Goal: Check status

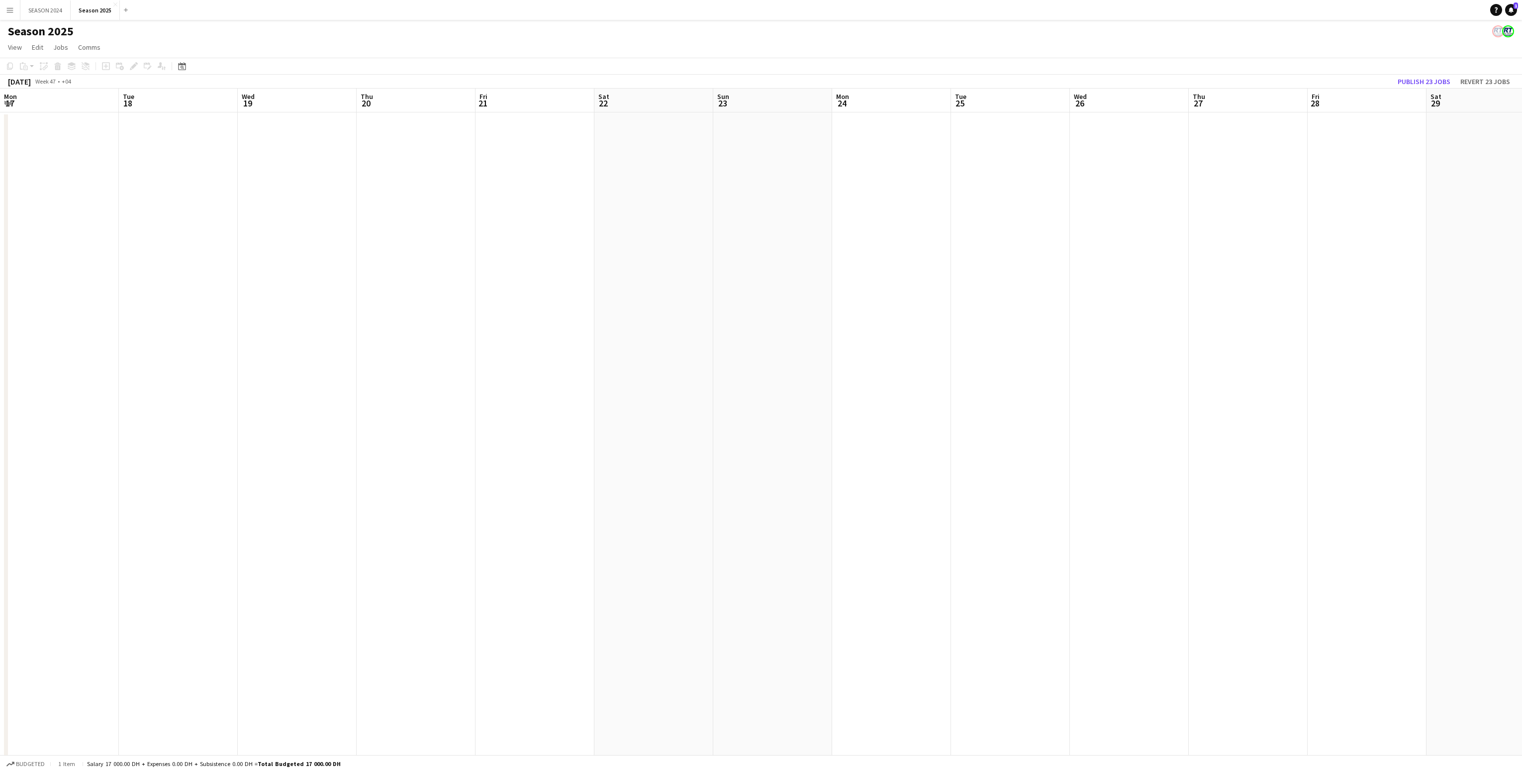
scroll to position [0, 371]
drag, startPoint x: 686, startPoint y: 272, endPoint x: 982, endPoint y: 283, distance: 295.7
click at [982, 283] on app-calendar-viewport "Mon 17 Tue 18 Wed 19 Thu 20 Fri 21 Sat 22 Sun 23 Mon 24 Tue 25 Wed 26 Thu 27 Fr…" at bounding box center [761, 640] width 1522 height 1102
drag, startPoint x: 373, startPoint y: 389, endPoint x: 1039, endPoint y: 402, distance: 665.7
click at [769, 401] on app-calendar-viewport "Sat 15 Sun 16 Mon 17 Tue 18 Wed 19 Thu 20 Fri 21 Sat 22 Sun 23 Mon 24 Tue 25 We…" at bounding box center [761, 640] width 1522 height 1102
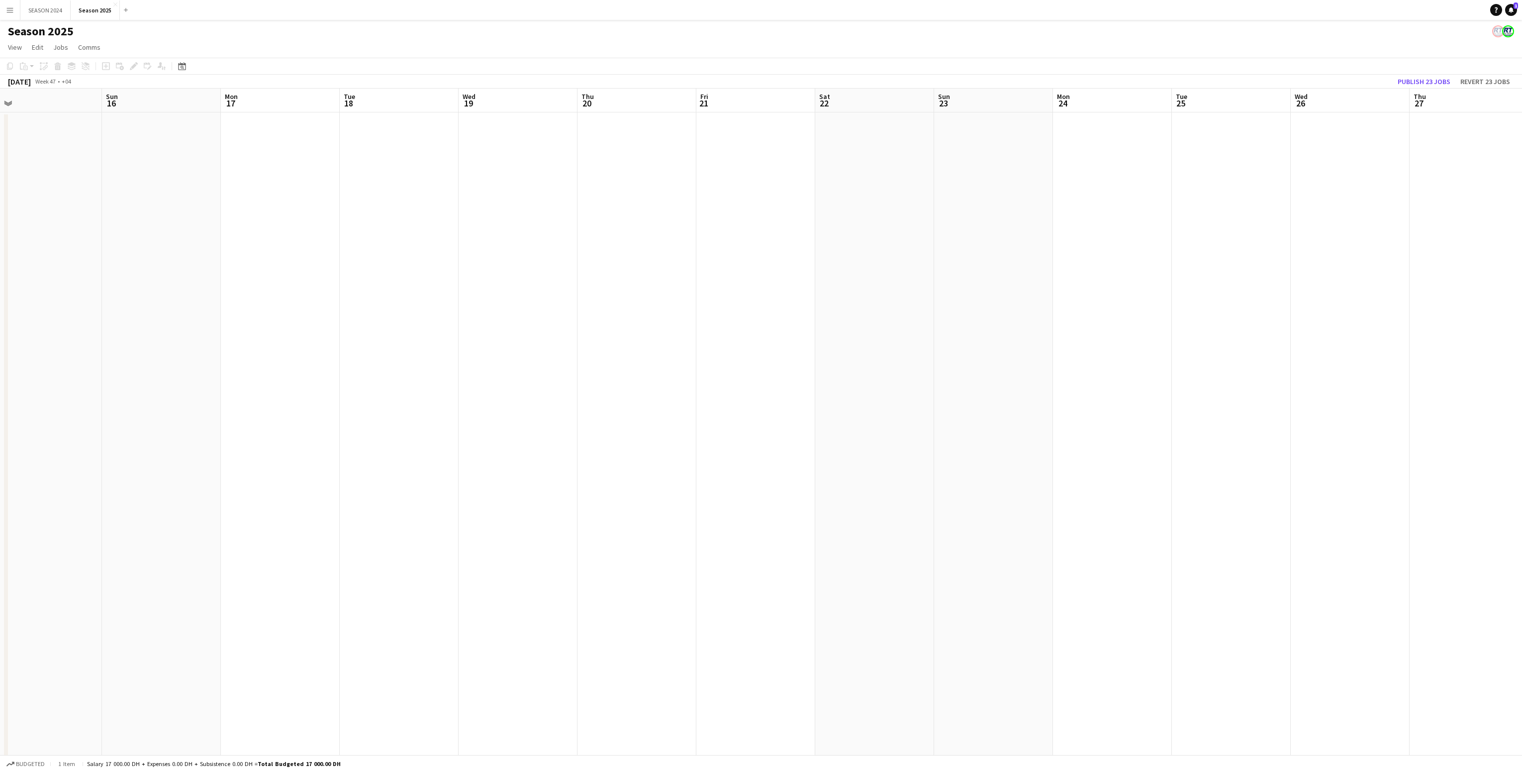
drag, startPoint x: 420, startPoint y: 462, endPoint x: 1094, endPoint y: 470, distance: 674.6
click at [897, 484] on app-calendar-viewport "Thu 13 Fri 14 Sat 15 Sun 16 Mon 17 Tue 18 Wed 19 Thu 20 Fri 21 Sat 22 Sun 23 Mo…" at bounding box center [761, 640] width 1522 height 1102
drag, startPoint x: 412, startPoint y: 496, endPoint x: 813, endPoint y: 499, distance: 400.9
click at [813, 499] on app-calendar-viewport "Mon 10 Tue 11 Wed 12 Thu 13 Fri 14 Sat 15 Sun 16 Mon 17 Tue 18 Wed 19 Thu 20 Fr…" at bounding box center [761, 640] width 1522 height 1102
drag, startPoint x: 364, startPoint y: 531, endPoint x: 985, endPoint y: 559, distance: 621.4
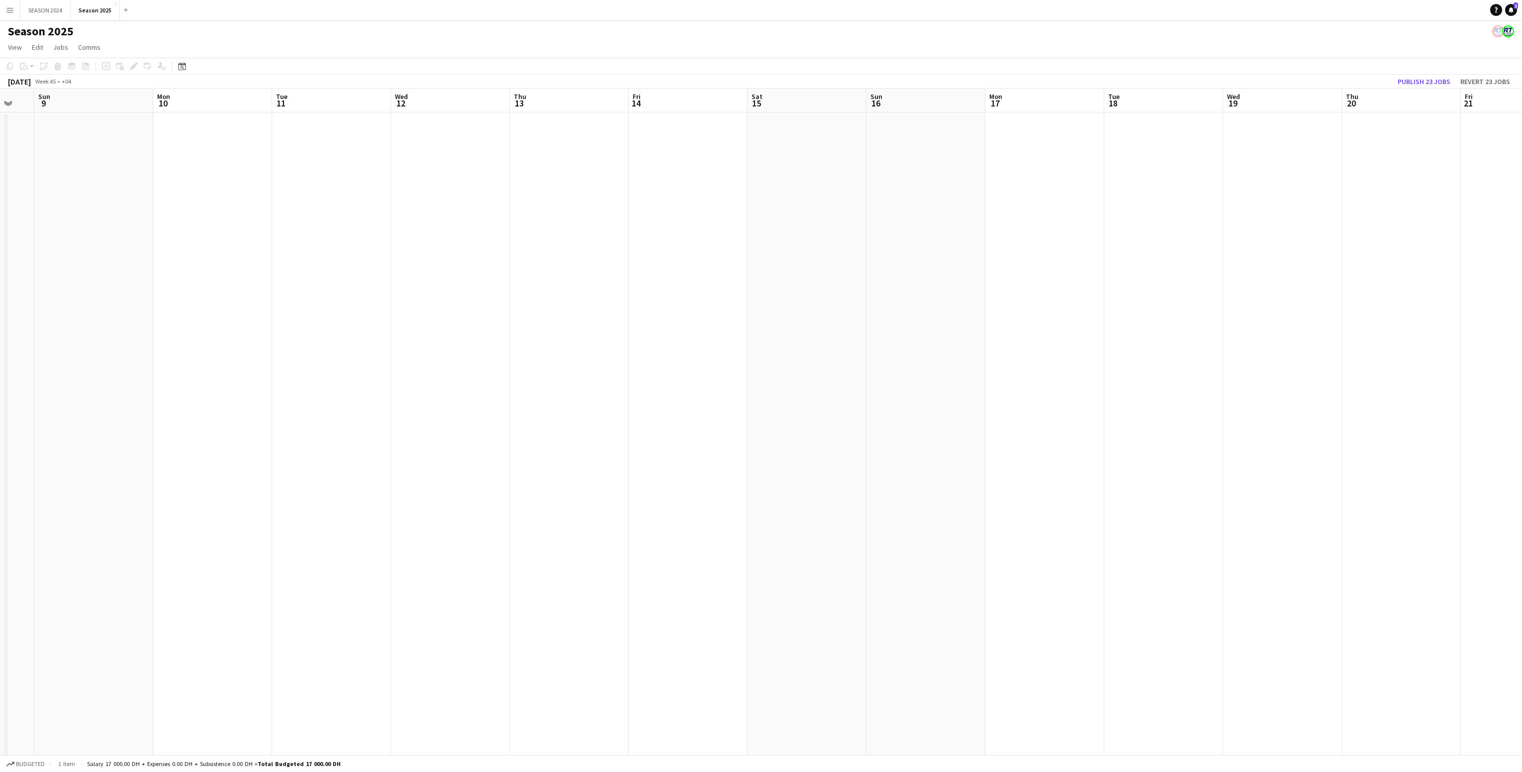
click at [807, 525] on app-calendar-viewport "Sat 8 Sun 9 Mon 10 Tue 11 Wed 12 Thu 13 Fri 14 Sat 15 Sun 16 Mon 17 Tue 18 Wed …" at bounding box center [761, 640] width 1522 height 1102
click at [900, 570] on app-calendar-viewport "Sat 8 Sun 9 Mon 10 Tue 11 Wed 12 Thu 13 Fri 14 Sat 15 Sun 16 Mon 17 Tue 18 Wed …" at bounding box center [761, 640] width 1522 height 1102
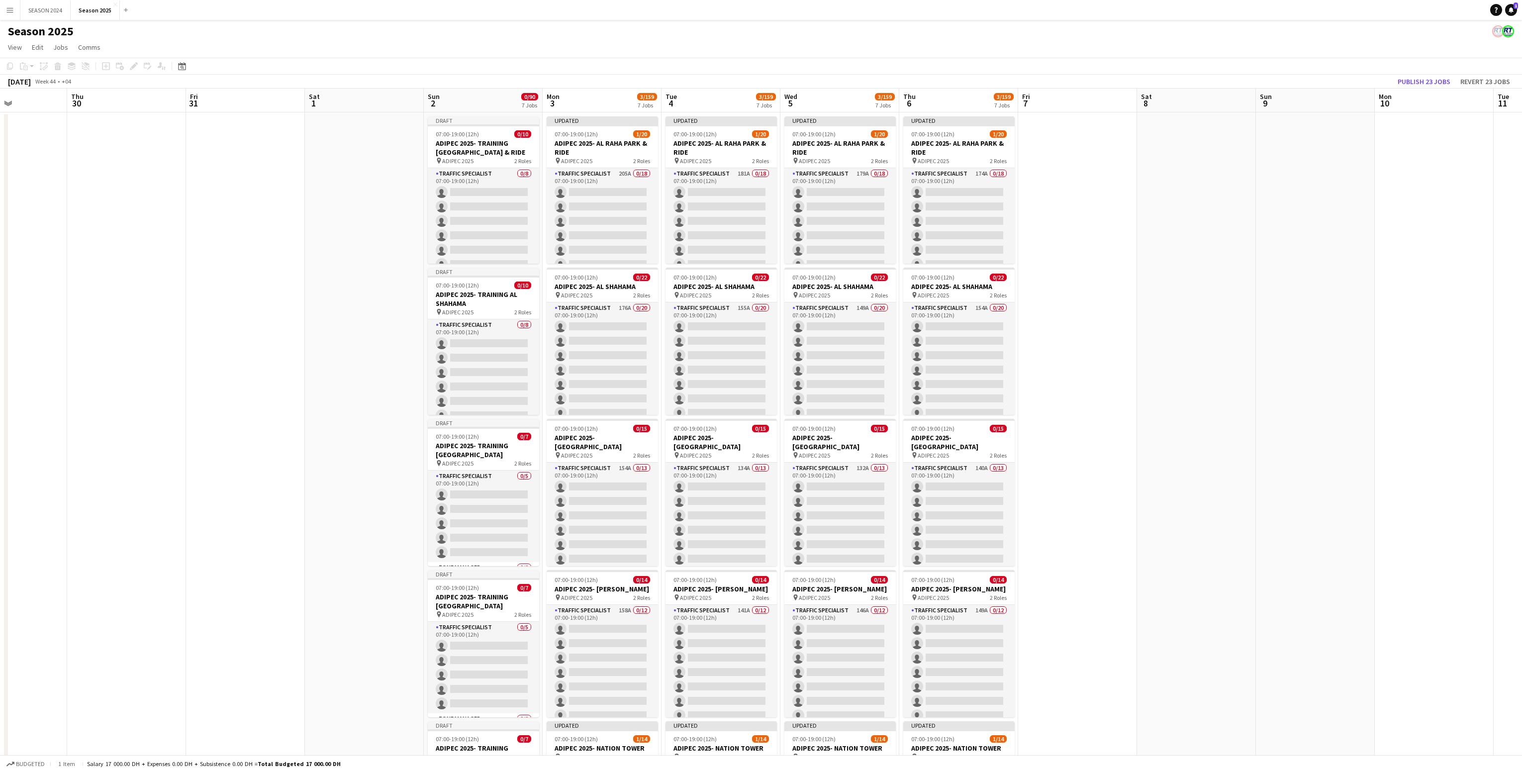
scroll to position [0, 238]
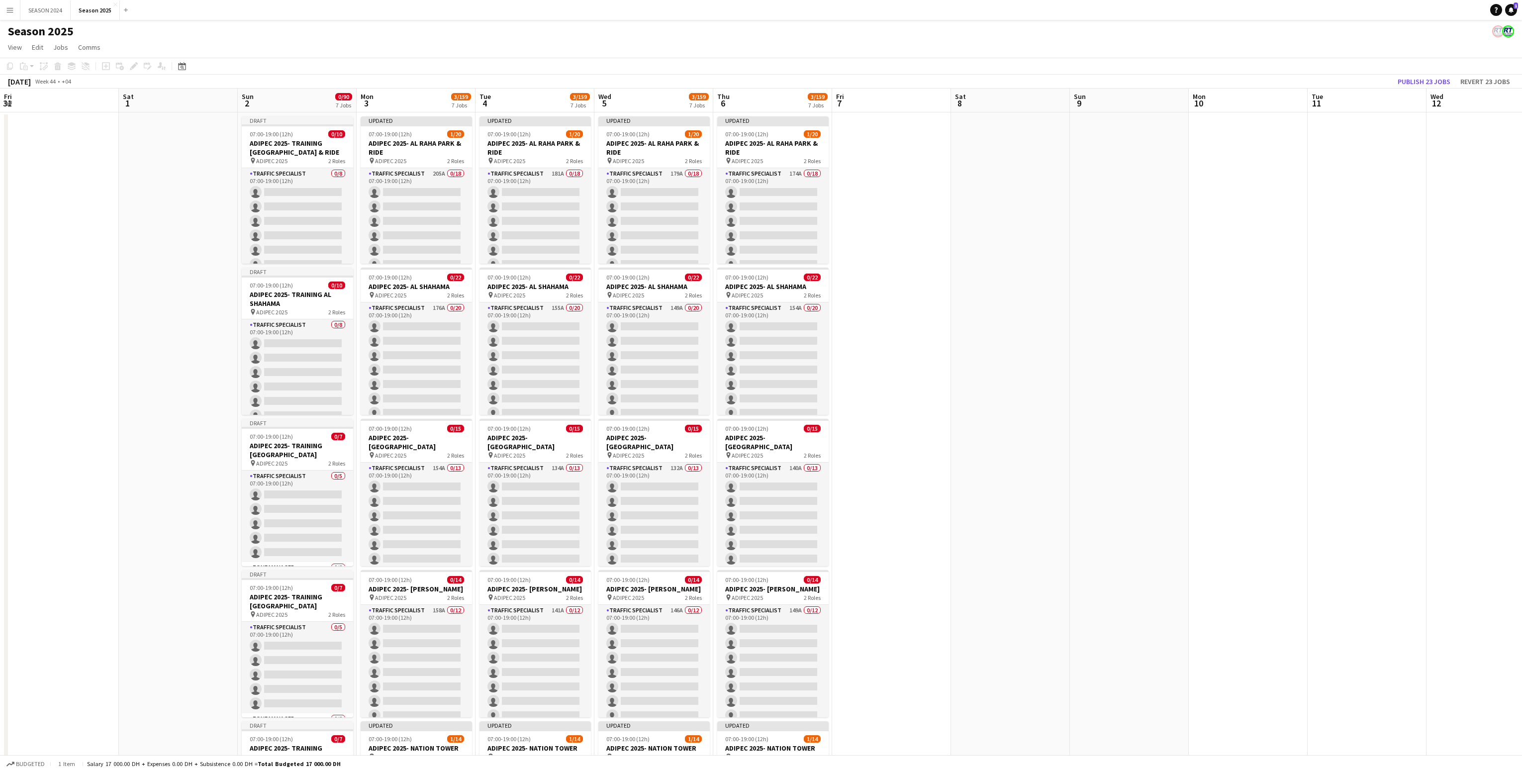
drag, startPoint x: 660, startPoint y: 585, endPoint x: 914, endPoint y: 592, distance: 254.8
click at [914, 592] on app-calendar-viewport "Wed 29 Thu 30 Fri 31 Sat 1 Sun 2 0/90 7 Jobs Mon 3 3/159 7 Jobs Tue 4 3/159 7 J…" at bounding box center [761, 640] width 1522 height 1102
drag, startPoint x: 858, startPoint y: 544, endPoint x: 362, endPoint y: 528, distance: 495.7
click at [962, 542] on app-calendar-viewport "Wed 29 Thu 30 Fri 31 Sat 1 Sun 2 0/90 7 Jobs Mon 3 3/159 7 Jobs Tue 4 3/159 7 J…" at bounding box center [761, 640] width 1522 height 1102
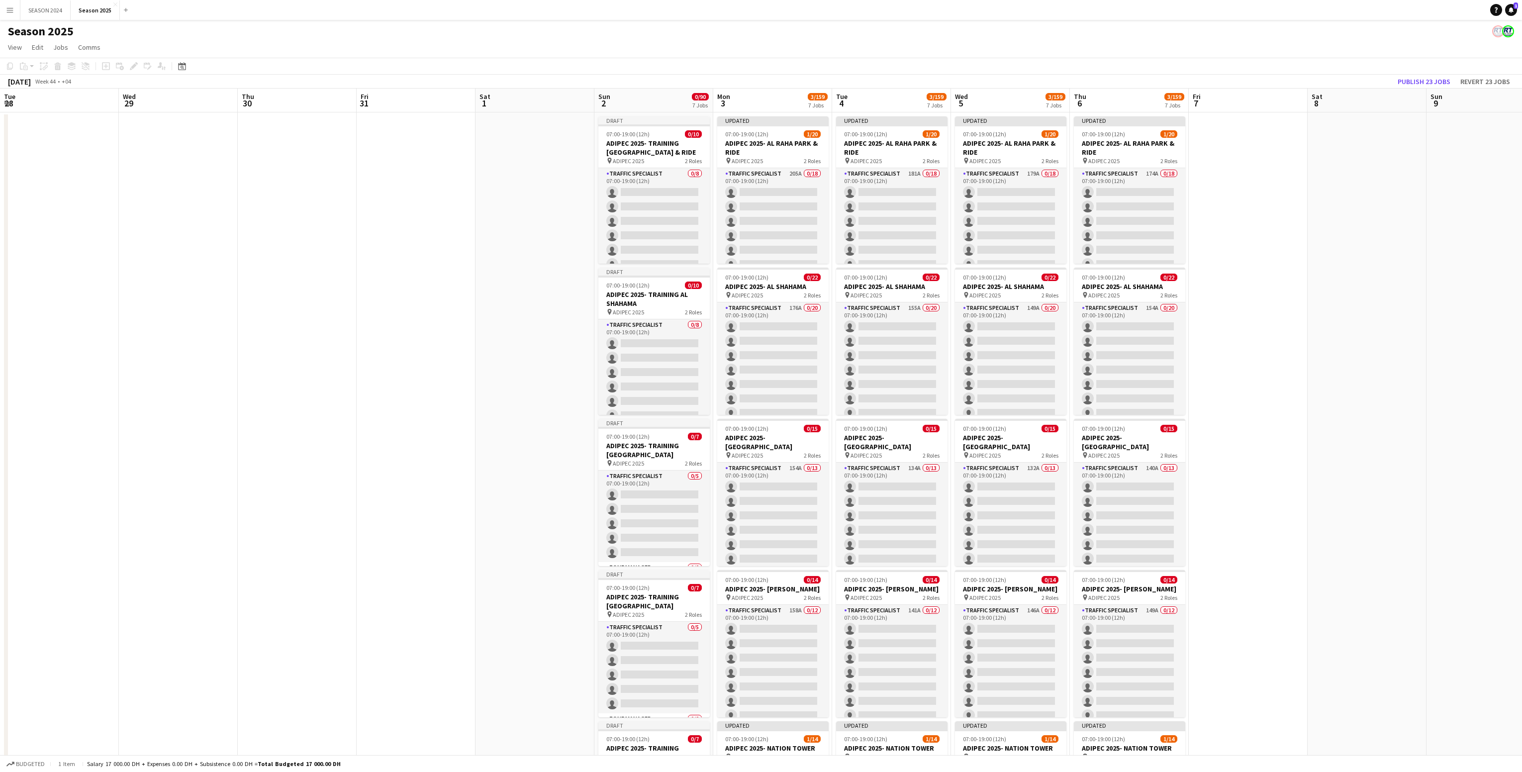
scroll to position [0, 0]
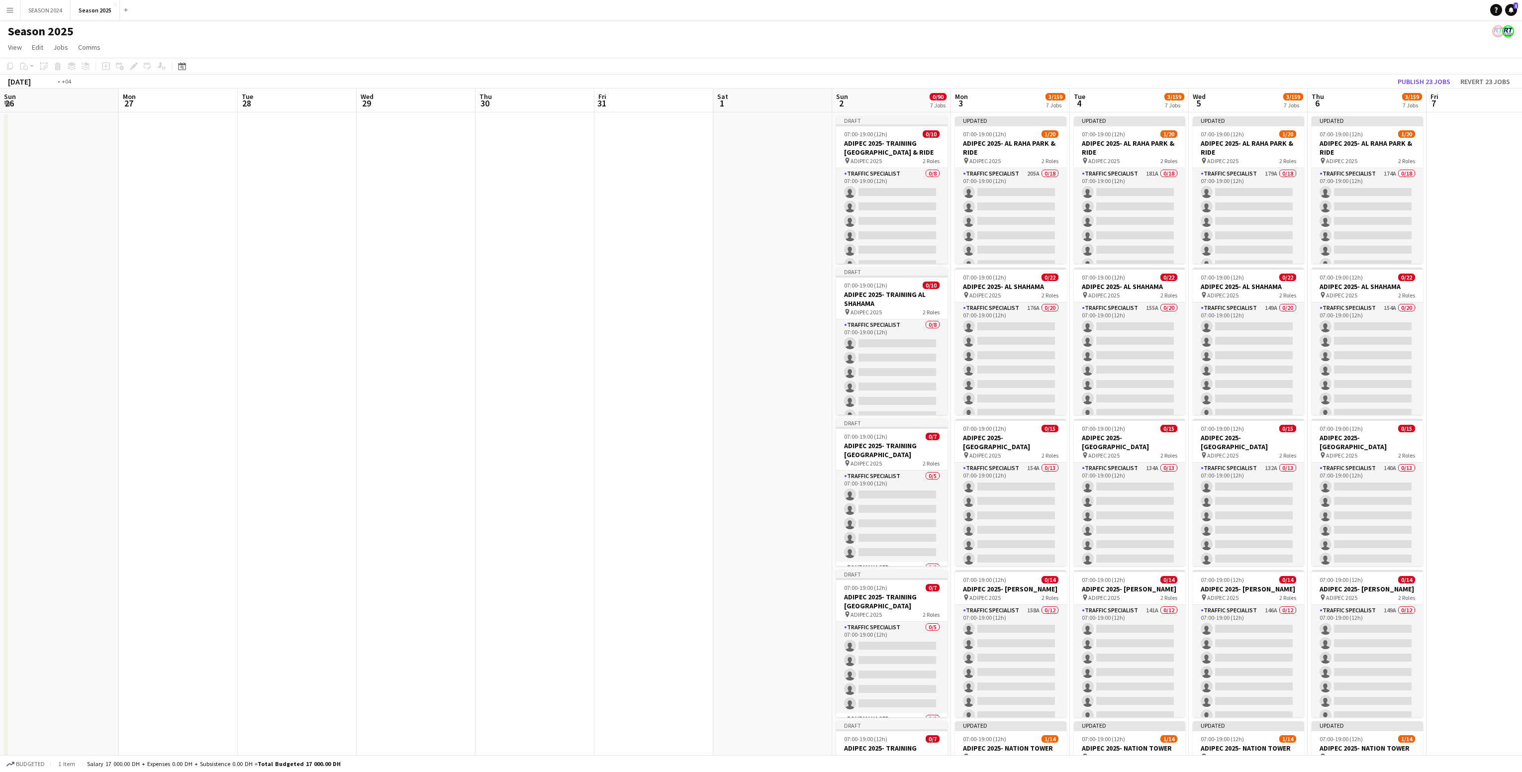
drag, startPoint x: 799, startPoint y: 585, endPoint x: 633, endPoint y: 586, distance: 166.1
click at [1075, 579] on app-calendar-viewport "Sun 26 Mon 27 Tue 28 Wed 29 Thu 30 Fri 31 Sat 1 Sun 2 0/90 7 Jobs Mon 3 3/159 7…" at bounding box center [761, 640] width 1522 height 1102
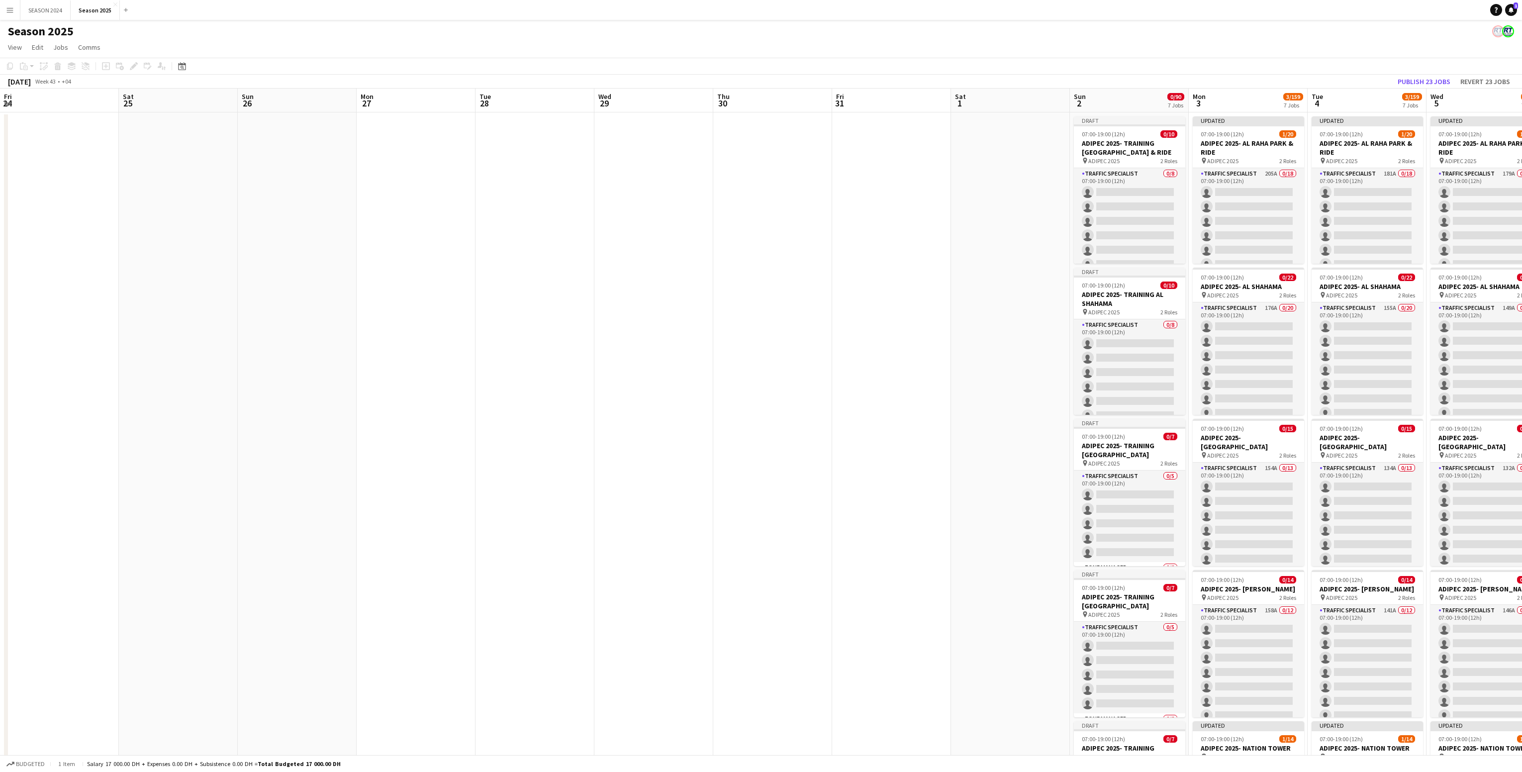
drag, startPoint x: 556, startPoint y: 600, endPoint x: 654, endPoint y: 568, distance: 102.6
click at [895, 609] on app-calendar-viewport "Wed 22 Thu 23 Fri 24 Sat 25 Sun 26 Mon 27 Tue 28 Wed 29 Thu 30 Fri 31 Sat 1 Sun…" at bounding box center [761, 640] width 1522 height 1102
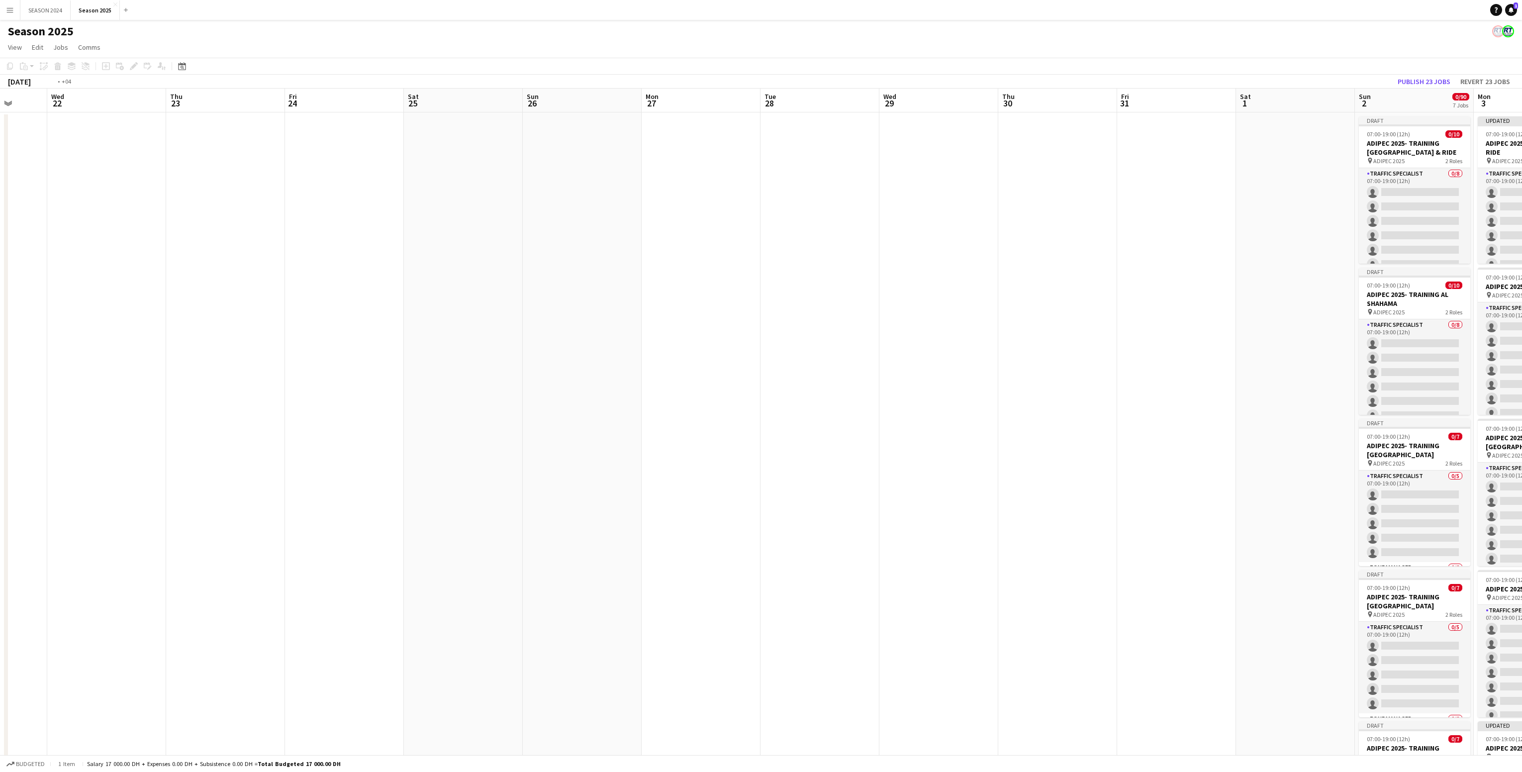
click at [908, 602] on app-calendar-viewport "Sun 19 Mon 20 Tue 21 Wed 22 Thu 23 Fri 24 Sat 25 Sun 26 Mon 27 Tue 28 Wed 29 Th…" at bounding box center [761, 640] width 1522 height 1102
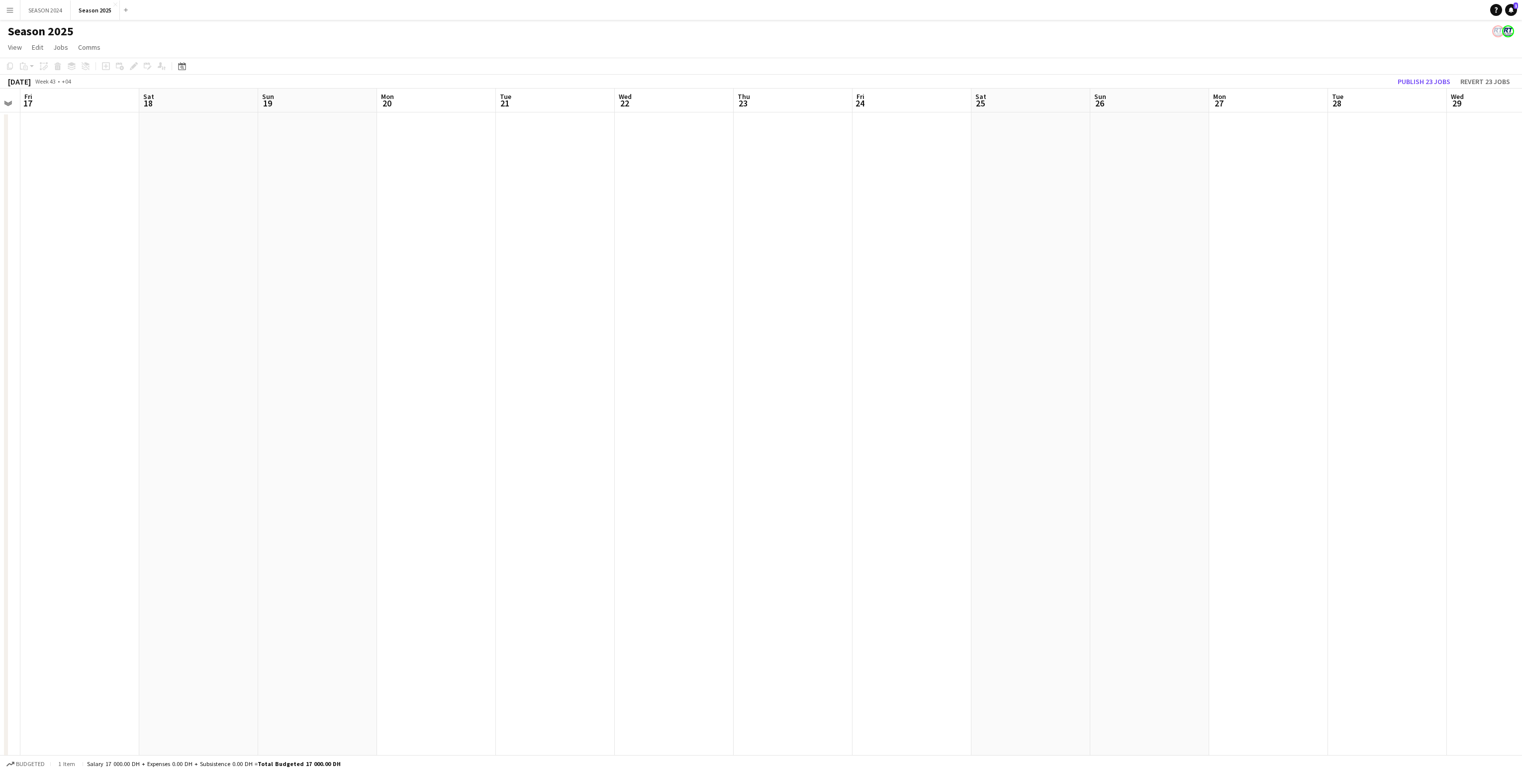
drag, startPoint x: 205, startPoint y: 580, endPoint x: 847, endPoint y: 582, distance: 641.7
click at [723, 591] on app-calendar-viewport "Tue 14 Wed 15 Thu 16 Fri 17 Sat 18 Sun 19 Mon 20 Tue 21 Wed 22 Thu 23 Fri 24 Sa…" at bounding box center [761, 640] width 1522 height 1102
drag, startPoint x: 395, startPoint y: 583, endPoint x: 1091, endPoint y: 605, distance: 696.7
click at [995, 620] on app-calendar-viewport "Sat 11 Sun 12 Mon 13 Tue 14 Wed 15 Thu 16 Fri 17 Sat 18 Sun 19 Mon 20 Tue 21 We…" at bounding box center [761, 640] width 1522 height 1102
drag, startPoint x: 250, startPoint y: 578, endPoint x: 873, endPoint y: 567, distance: 623.9
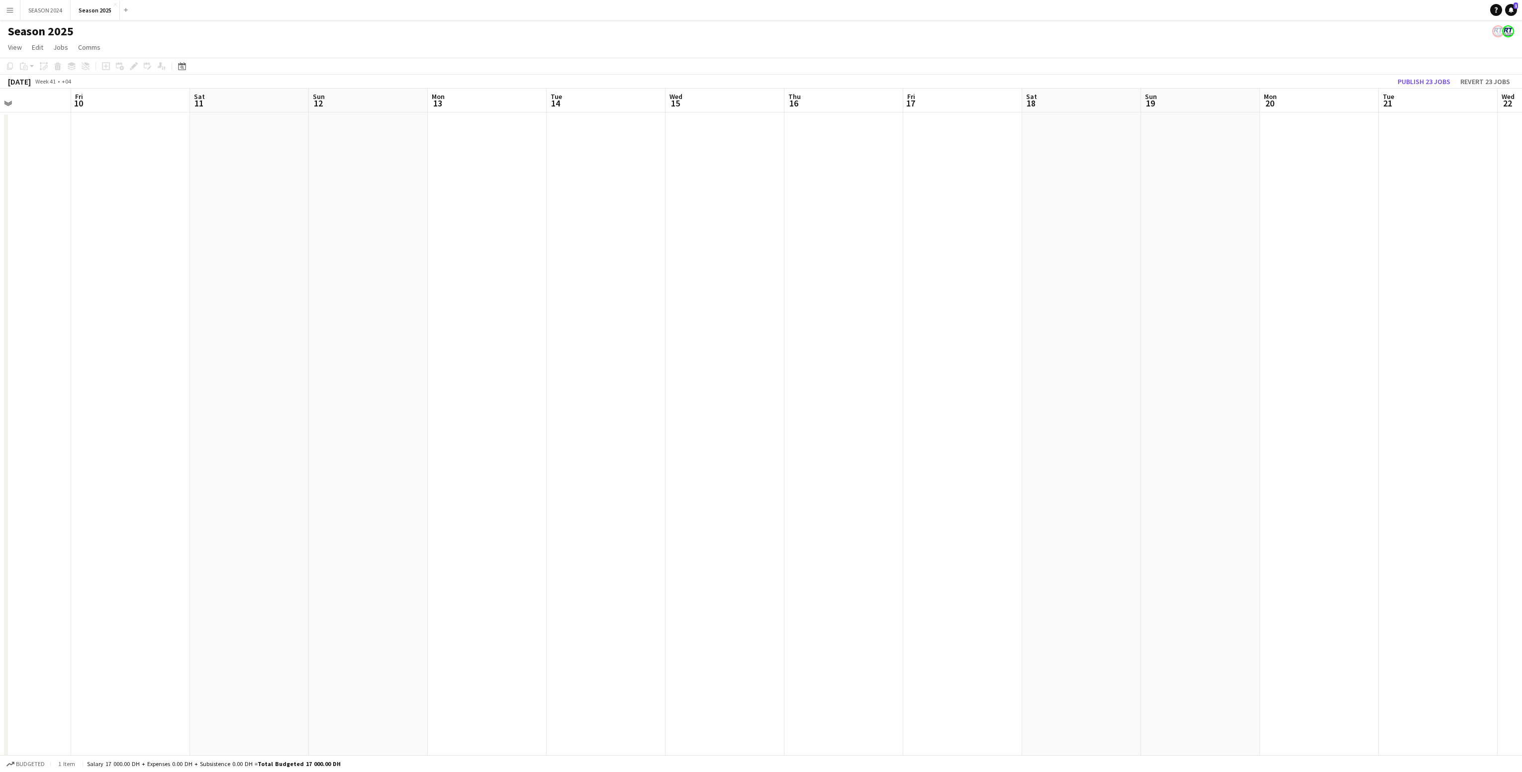
click at [700, 590] on app-calendar-viewport "Tue 7 Wed 8 Thu 9 Fri 10 Sat 11 Sun 12 Mon 13 Tue 14 Wed 15 Thu 16 Fri 17 Sat 1…" at bounding box center [761, 640] width 1522 height 1102
drag, startPoint x: 342, startPoint y: 600, endPoint x: 933, endPoint y: 578, distance: 591.4
click at [822, 589] on app-calendar-viewport "Sat 4 131/131 3 Jobs Sun 5 Mon 6 Tue 7 Wed 8 Thu 9 Fri 10 Sat 11 Sun 12 Mon 13 …" at bounding box center [761, 640] width 1522 height 1102
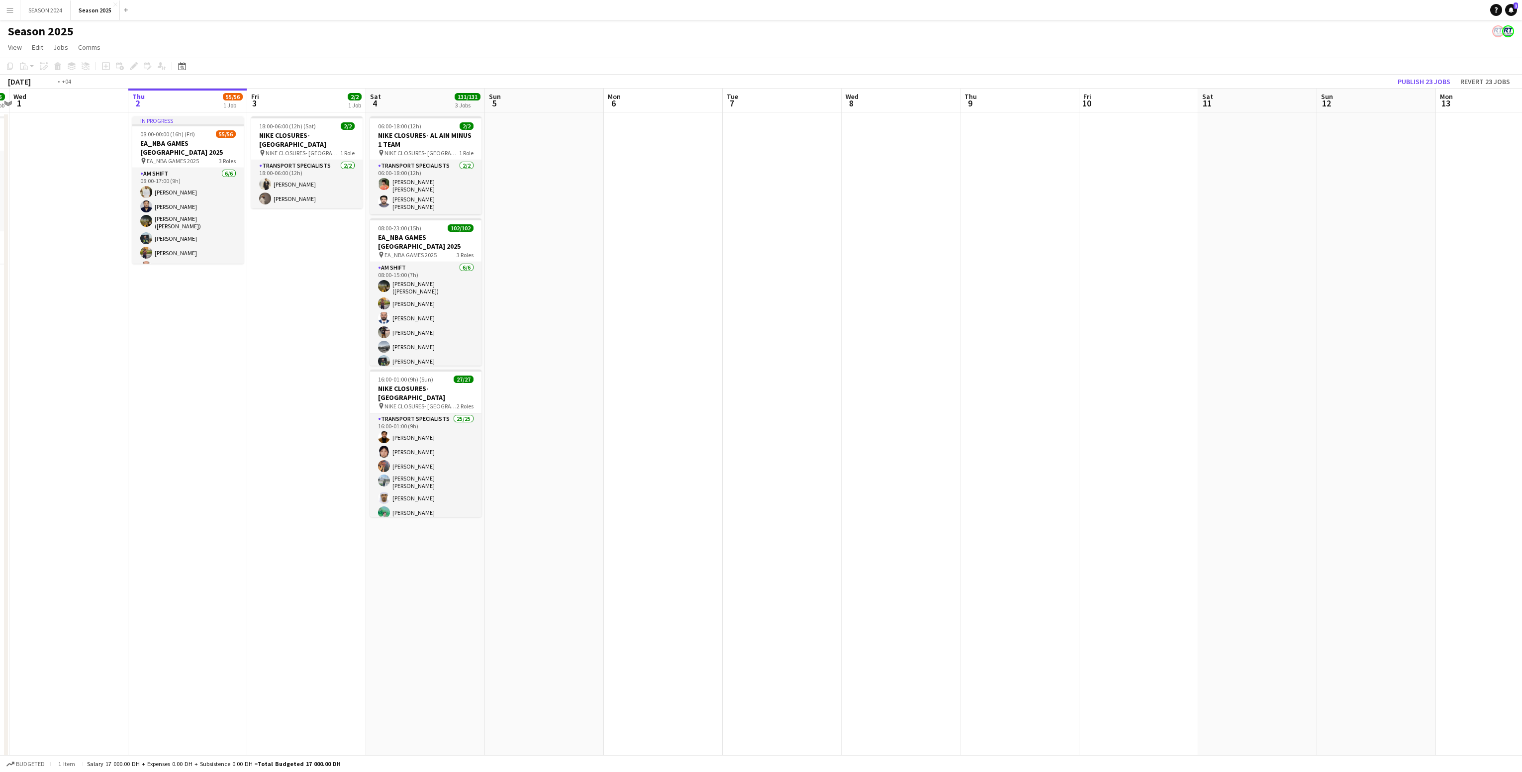
drag, startPoint x: 793, startPoint y: 566, endPoint x: 625, endPoint y: 550, distance: 168.9
click at [910, 566] on app-calendar-viewport "Sun 28 57/57 2 Jobs Mon 29 Tue 30 5/5 1 Job Wed 1 Thu 2 55/56 1 Job Fri 3 2/2 1…" at bounding box center [761, 640] width 1522 height 1102
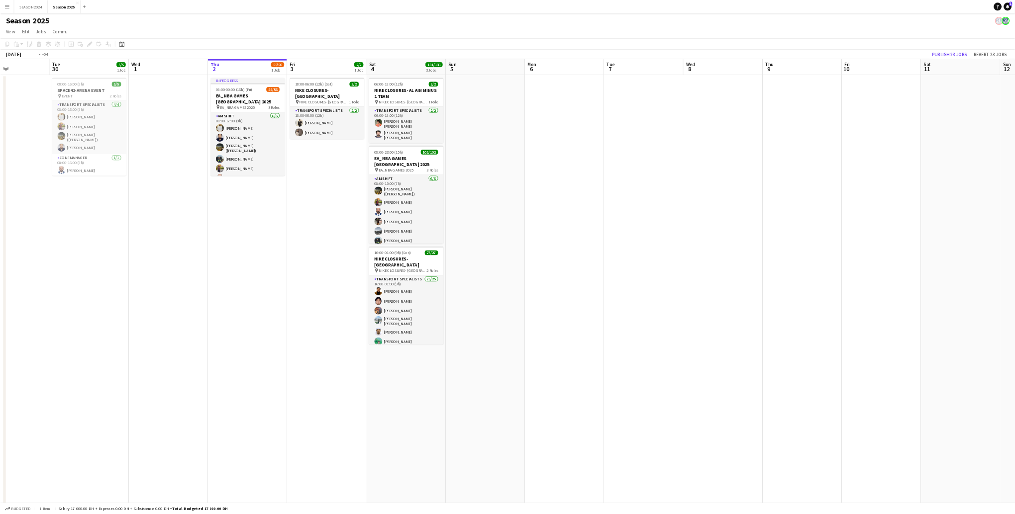
scroll to position [0, 284]
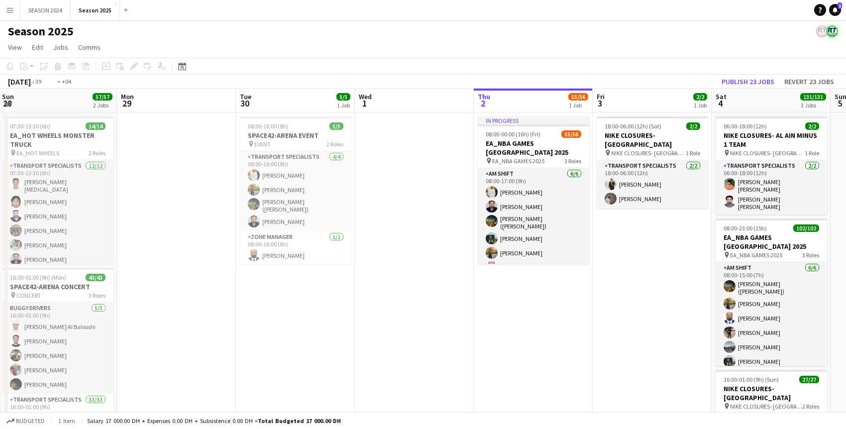
drag, startPoint x: 519, startPoint y: 333, endPoint x: 306, endPoint y: 332, distance: 212.9
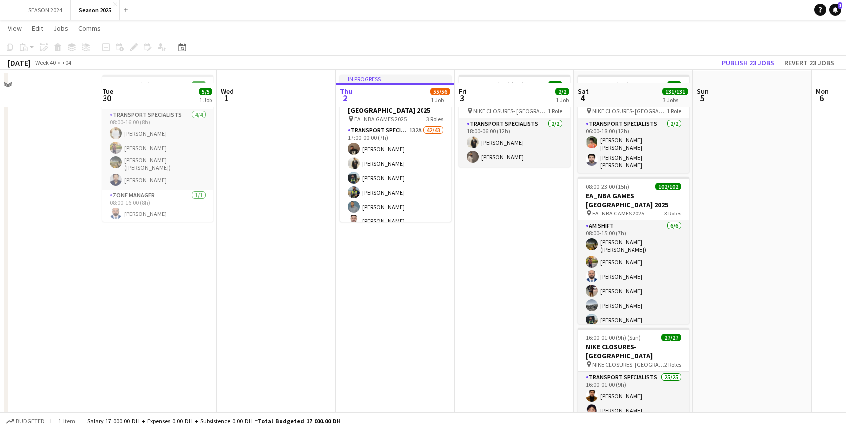
scroll to position [0, 0]
